Goal: Task Accomplishment & Management: Use online tool/utility

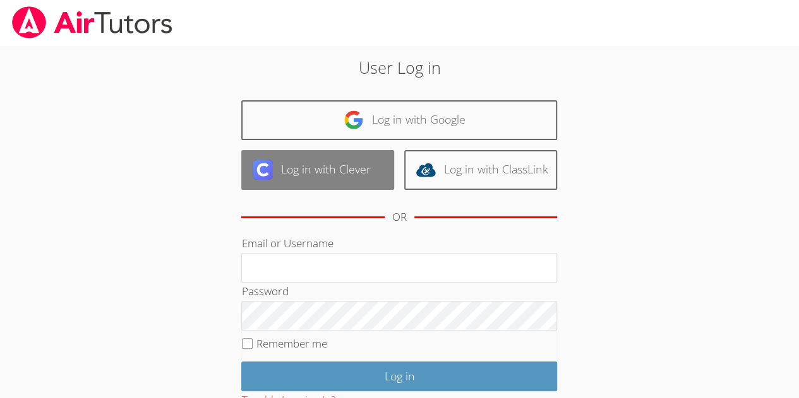
click at [342, 160] on link "Log in with Clever" at bounding box center [317, 170] width 153 height 40
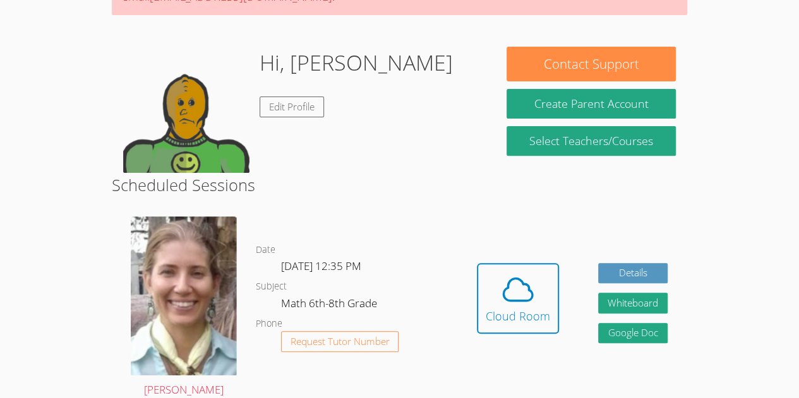
scroll to position [163, 0]
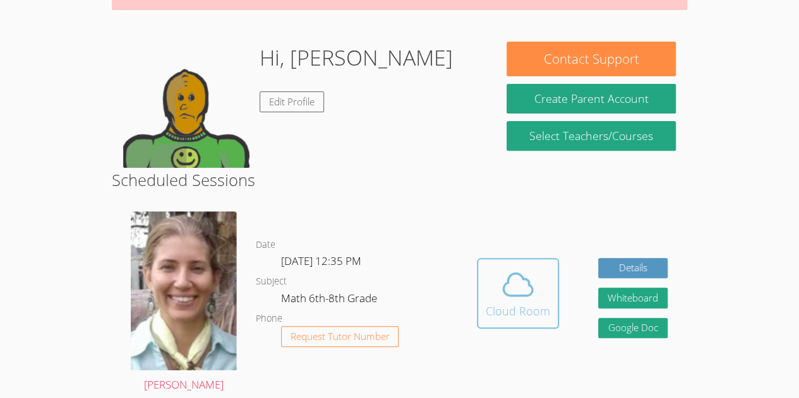
click at [532, 299] on icon at bounding box center [517, 284] width 35 height 35
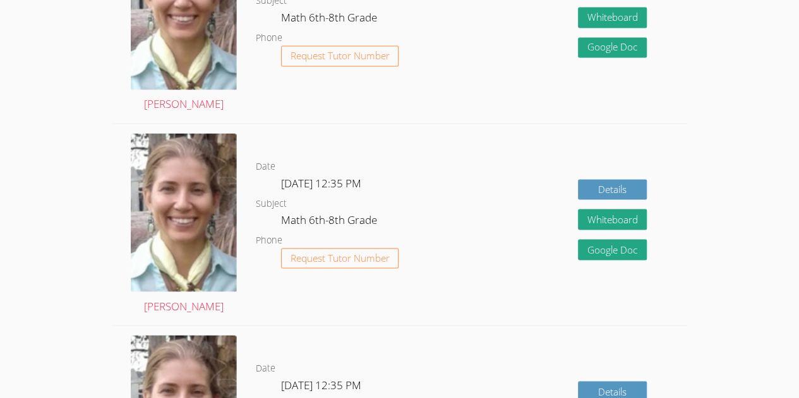
scroll to position [1023, 0]
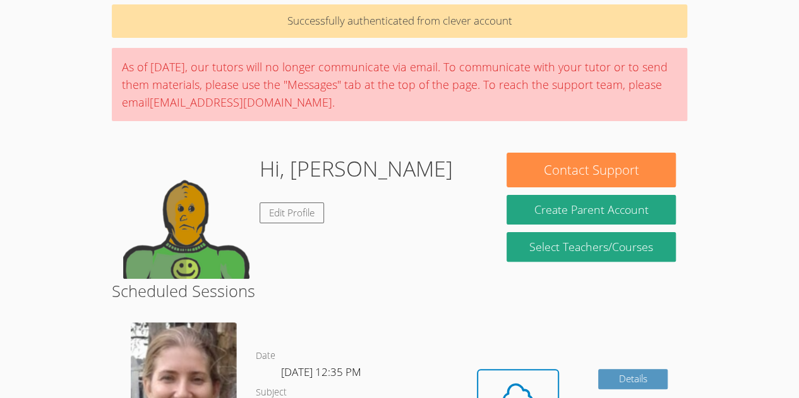
scroll to position [0, 0]
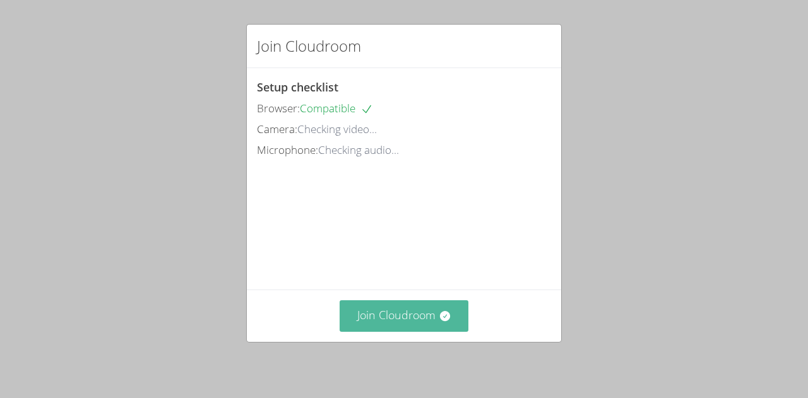
click at [342, 321] on button "Join Cloudroom" at bounding box center [404, 315] width 129 height 31
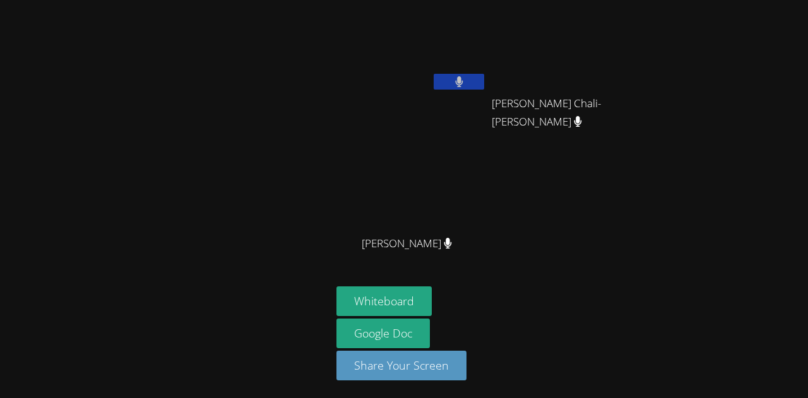
click at [467, 78] on button at bounding box center [459, 82] width 51 height 16
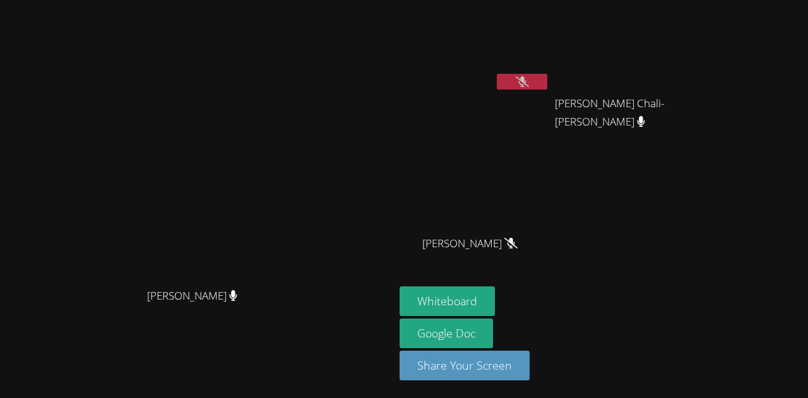
click at [529, 76] on icon at bounding box center [522, 81] width 13 height 11
click at [526, 76] on icon at bounding box center [522, 81] width 8 height 11
click at [547, 85] on button at bounding box center [522, 82] width 51 height 16
click at [547, 84] on button at bounding box center [522, 82] width 51 height 16
click at [529, 80] on icon at bounding box center [522, 81] width 13 height 11
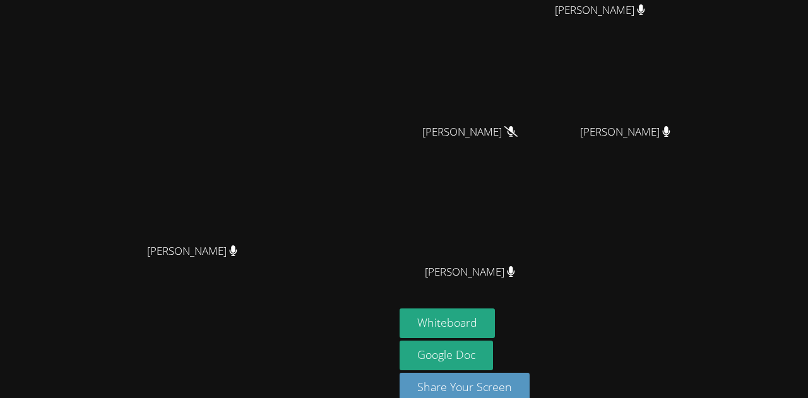
scroll to position [112, 0]
click at [495, 319] on button "Whiteboard" at bounding box center [447, 323] width 95 height 30
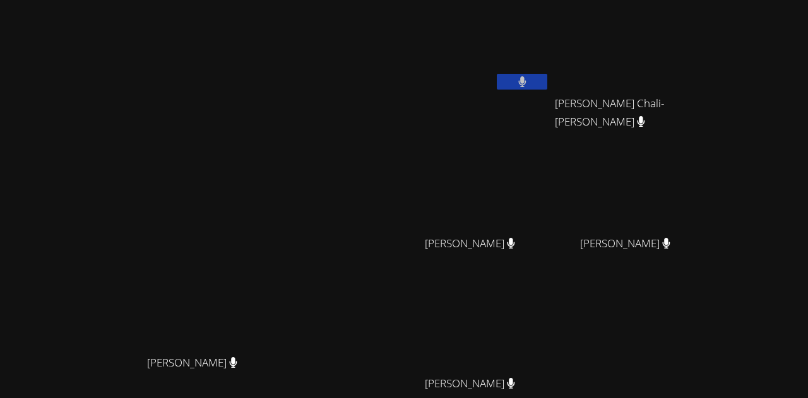
click at [526, 80] on icon at bounding box center [522, 81] width 8 height 11
click at [550, 59] on video at bounding box center [475, 47] width 150 height 85
click at [529, 81] on icon at bounding box center [522, 81] width 13 height 11
click at [547, 74] on button at bounding box center [522, 82] width 51 height 16
drag, startPoint x: 514, startPoint y: 11, endPoint x: 427, endPoint y: 21, distance: 87.7
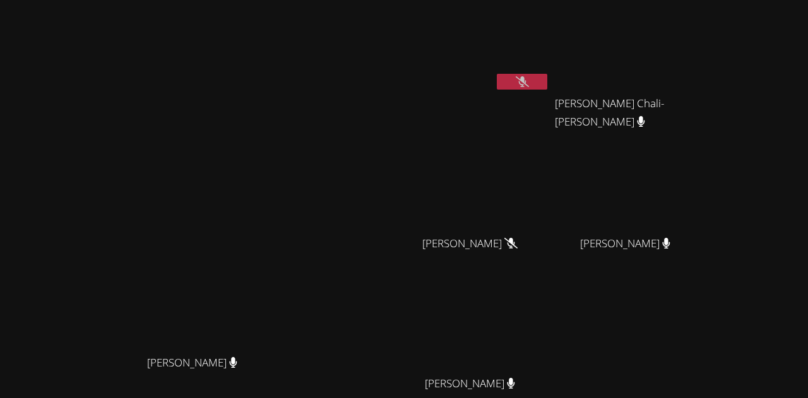
click at [390, 21] on div "Diana Andrade Diana Andrade" at bounding box center [197, 266] width 384 height 522
click at [547, 80] on button at bounding box center [522, 82] width 51 height 16
click at [547, 81] on button at bounding box center [522, 82] width 51 height 16
click at [550, 32] on video at bounding box center [475, 47] width 150 height 85
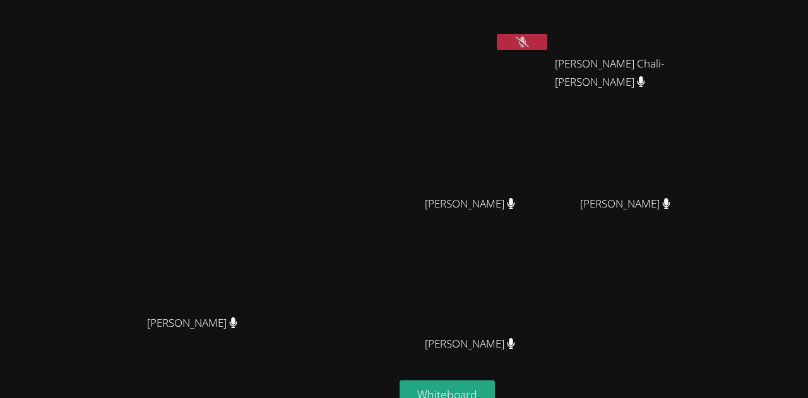
scroll to position [23, 0]
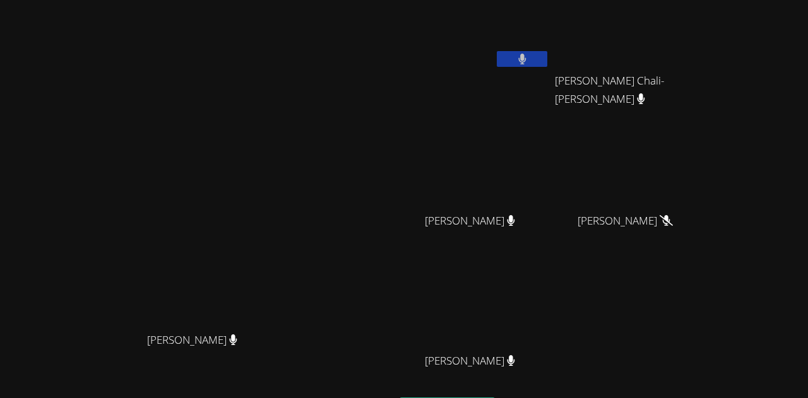
click at [547, 57] on button at bounding box center [522, 59] width 51 height 16
drag, startPoint x: 595, startPoint y: 64, endPoint x: 538, endPoint y: 81, distance: 59.3
click at [538, 81] on div "Rafael Ramos Gomes Aguiar" at bounding box center [475, 49] width 150 height 135
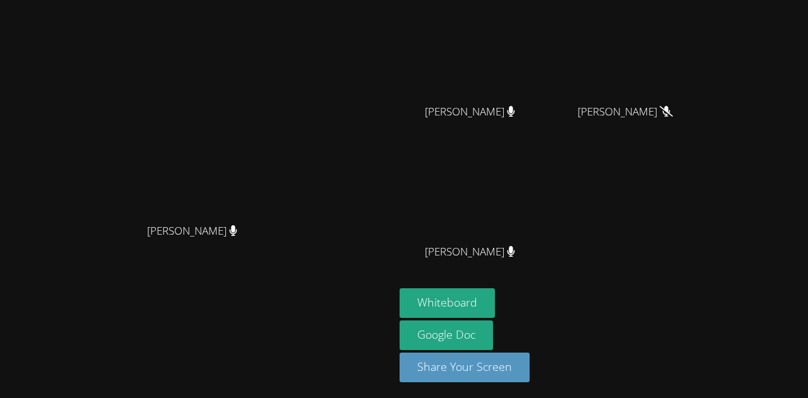
scroll to position [0, 0]
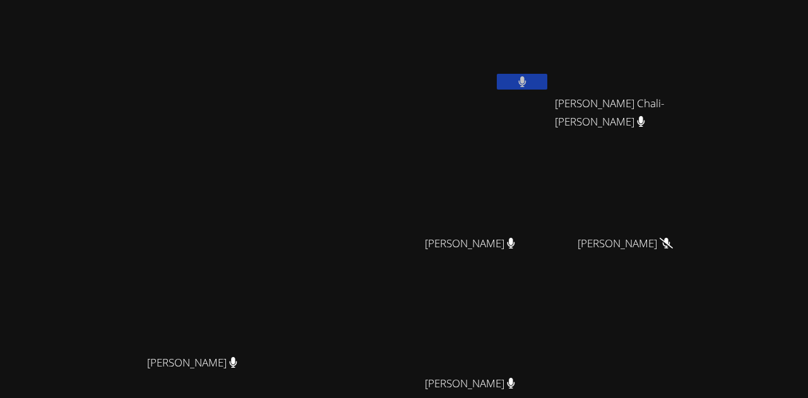
click at [547, 80] on button at bounding box center [522, 82] width 51 height 16
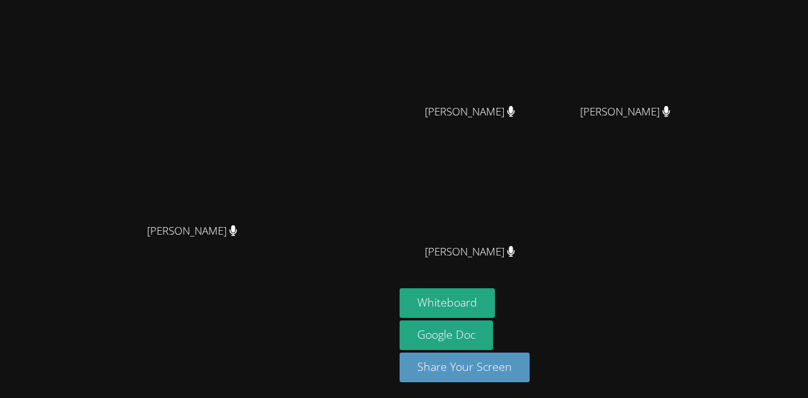
scroll to position [1, 0]
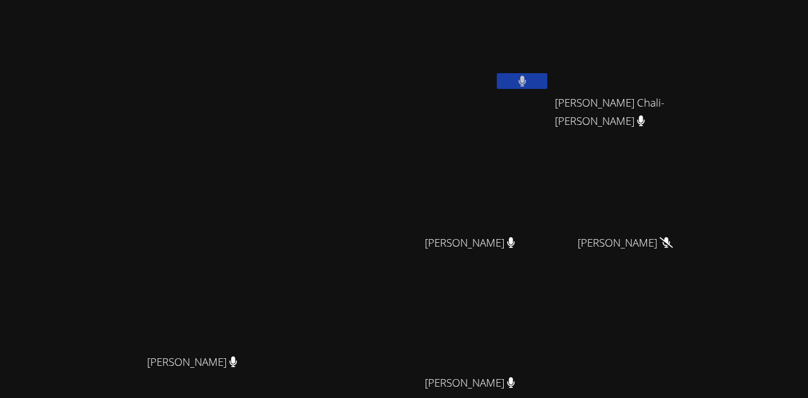
drag, startPoint x: 595, startPoint y: 74, endPoint x: 591, endPoint y: 80, distance: 6.8
click at [547, 80] on button at bounding box center [522, 81] width 51 height 16
click at [547, 78] on button at bounding box center [522, 81] width 51 height 16
click at [547, 86] on button at bounding box center [522, 81] width 51 height 16
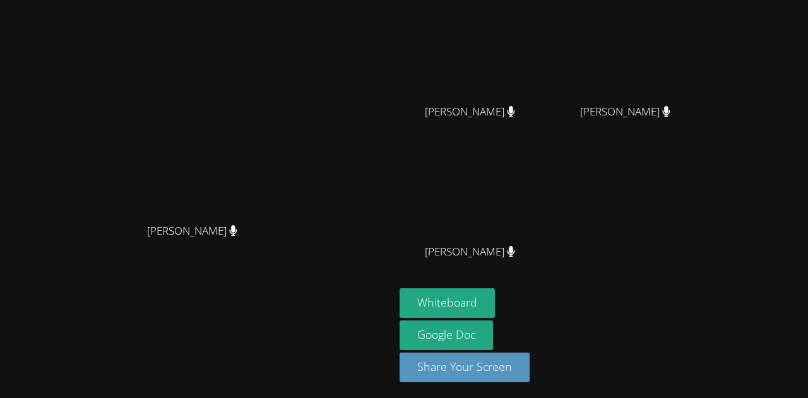
scroll to position [0, 0]
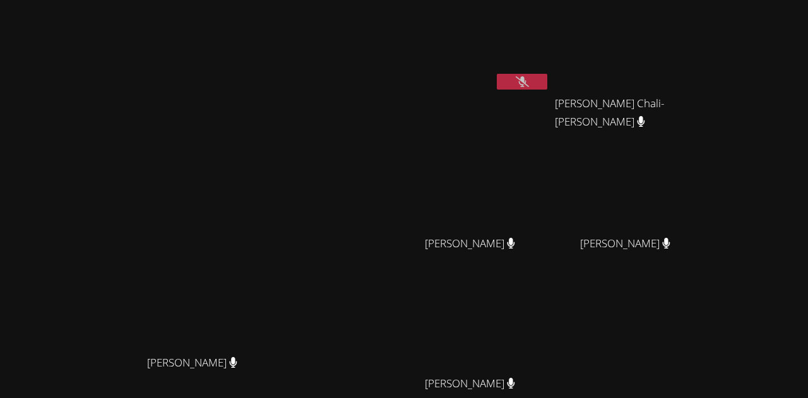
click at [547, 74] on button at bounding box center [522, 82] width 51 height 16
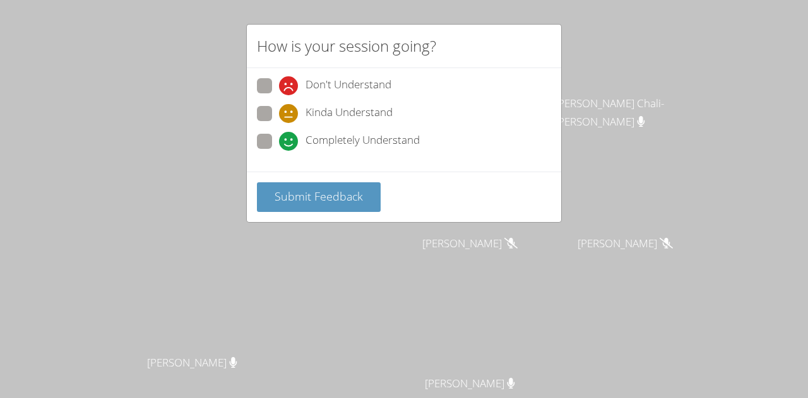
click at [296, 116] on icon at bounding box center [288, 113] width 19 height 19
click at [290, 116] on input "Kinda Understand" at bounding box center [284, 111] width 11 height 11
radio input "true"
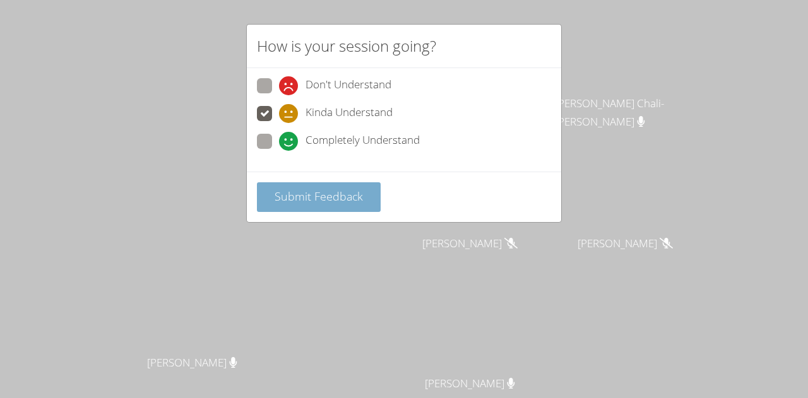
click at [309, 194] on span "Submit Feedback" at bounding box center [319, 196] width 88 height 15
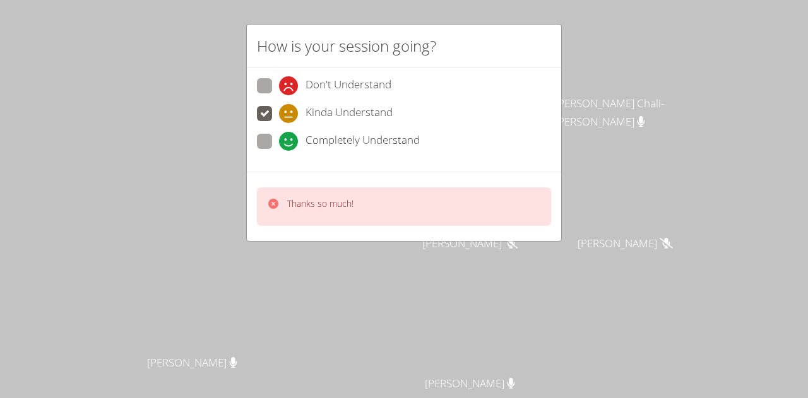
click at [314, 189] on div "Thanks so much!" at bounding box center [404, 206] width 294 height 39
click at [328, 200] on p "Thanks so much!" at bounding box center [320, 204] width 66 height 13
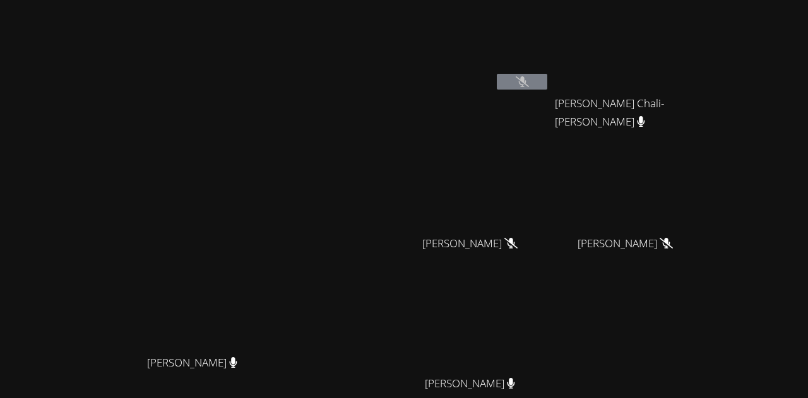
click at [529, 83] on icon at bounding box center [522, 81] width 13 height 11
click at [547, 82] on button at bounding box center [522, 82] width 51 height 16
click at [547, 80] on button at bounding box center [522, 82] width 51 height 16
